Goal: Information Seeking & Learning: Check status

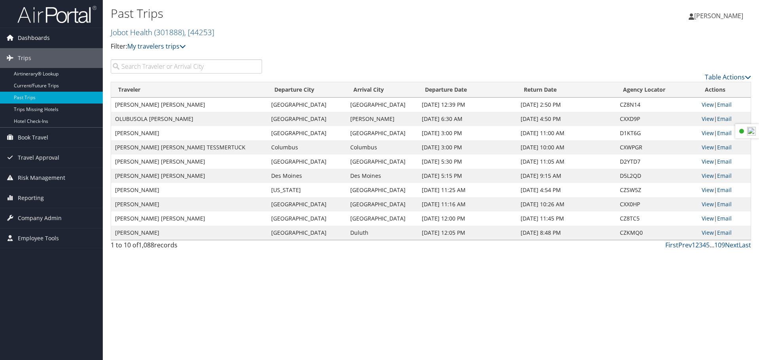
click at [33, 43] on span "Dashboards" at bounding box center [34, 38] width 32 height 20
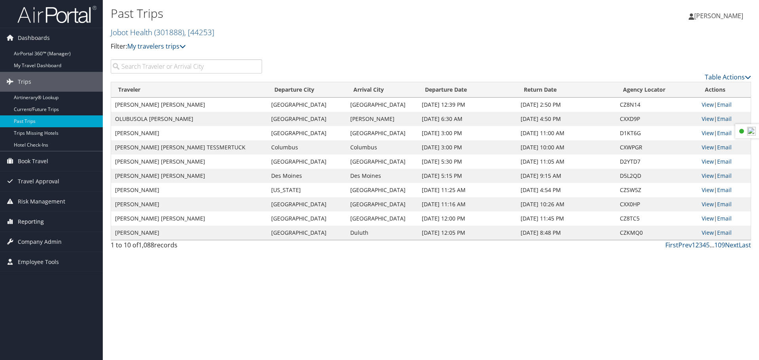
click at [37, 221] on span "Reporting" at bounding box center [31, 222] width 26 height 20
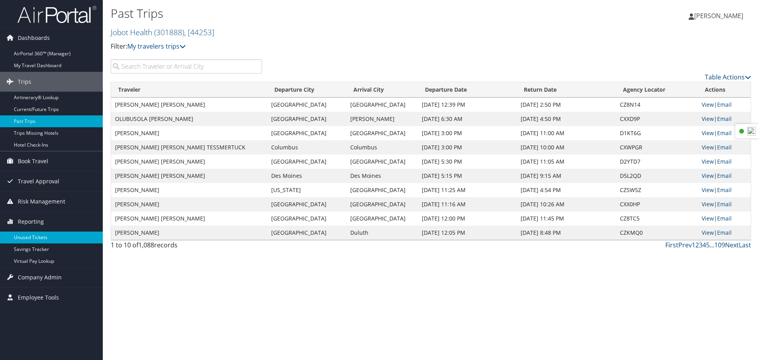
click at [36, 236] on link "Unused Tickets" at bounding box center [51, 238] width 103 height 12
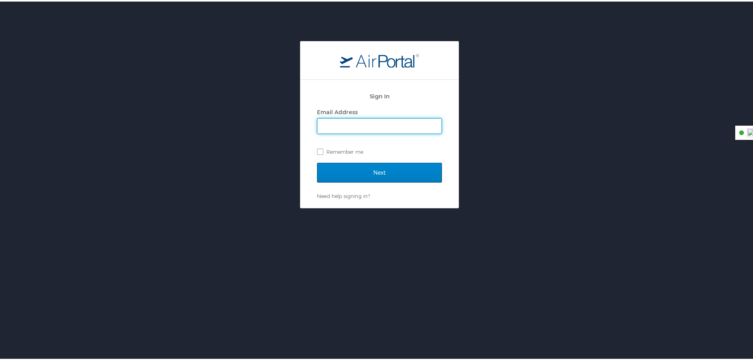
type input "monica.paterson@jobot.com"
click at [388, 170] on input "Next" at bounding box center [379, 171] width 125 height 20
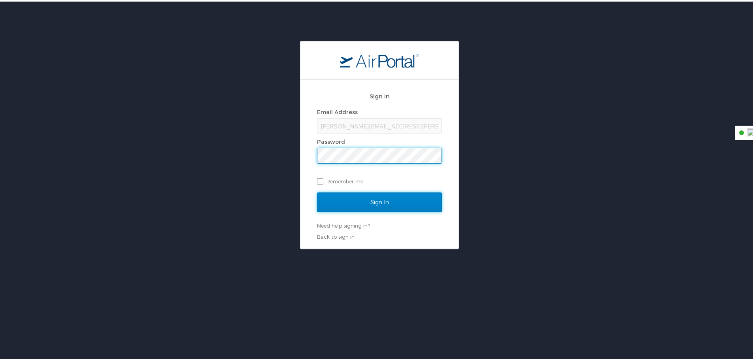
click at [369, 201] on input "Sign In" at bounding box center [379, 201] width 125 height 20
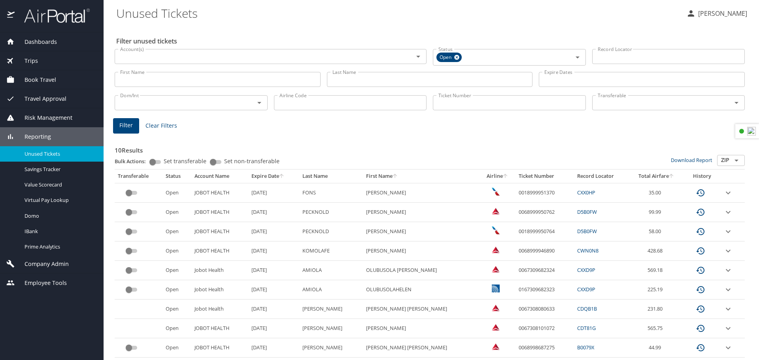
click at [38, 39] on span "Dashboards" at bounding box center [36, 42] width 42 height 9
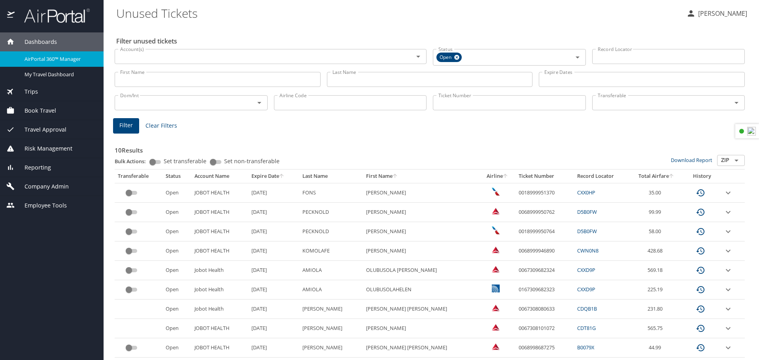
click at [49, 113] on span "Book Travel" at bounding box center [36, 110] width 42 height 9
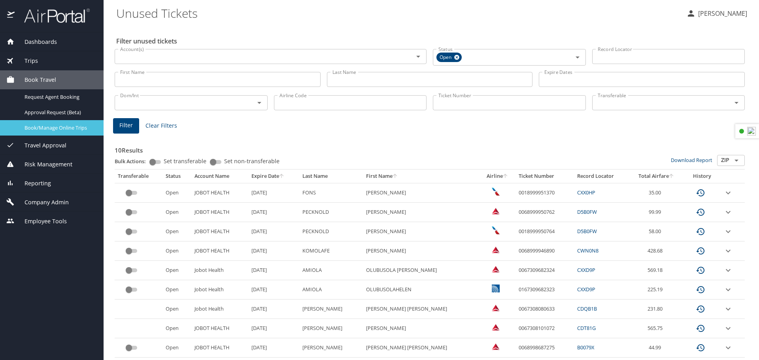
click at [51, 125] on span "Book/Manage Online Trips" at bounding box center [60, 128] width 70 height 8
click at [35, 60] on span "Trips" at bounding box center [26, 61] width 23 height 9
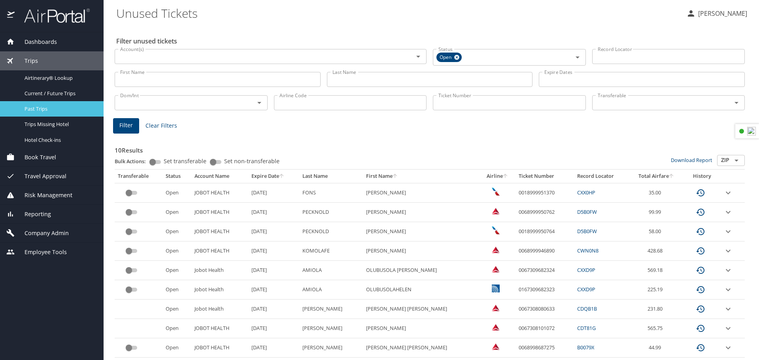
click at [47, 107] on span "Past Trips" at bounding box center [60, 109] width 70 height 8
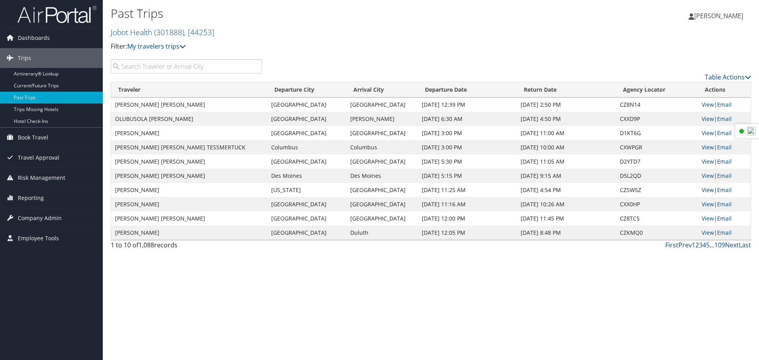
click at [163, 68] on input "search" at bounding box center [186, 66] width 151 height 14
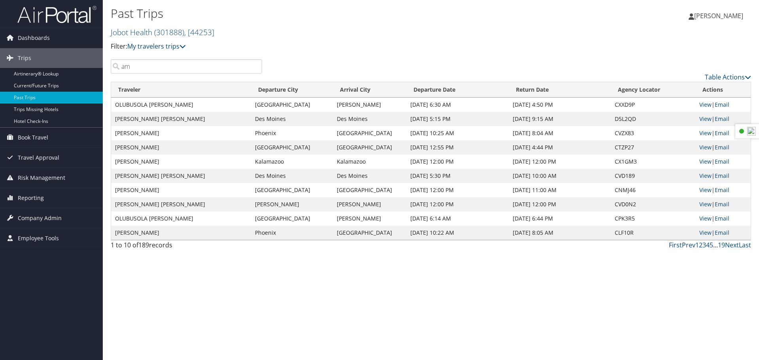
click at [147, 62] on input "am" at bounding box center [186, 66] width 151 height 14
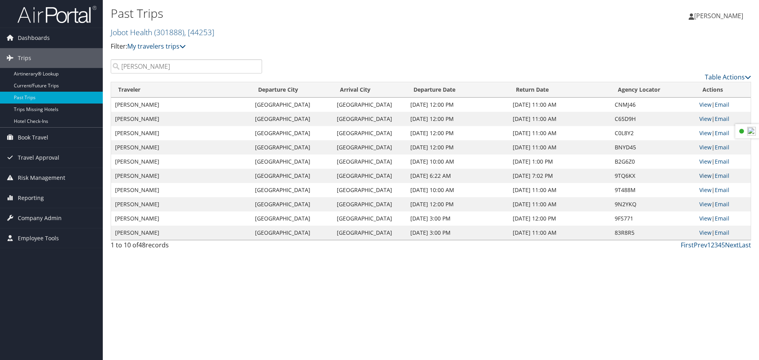
type input "amanda"
click at [702, 176] on link "View" at bounding box center [706, 176] width 12 height 8
